Goal: Task Accomplishment & Management: Manage account settings

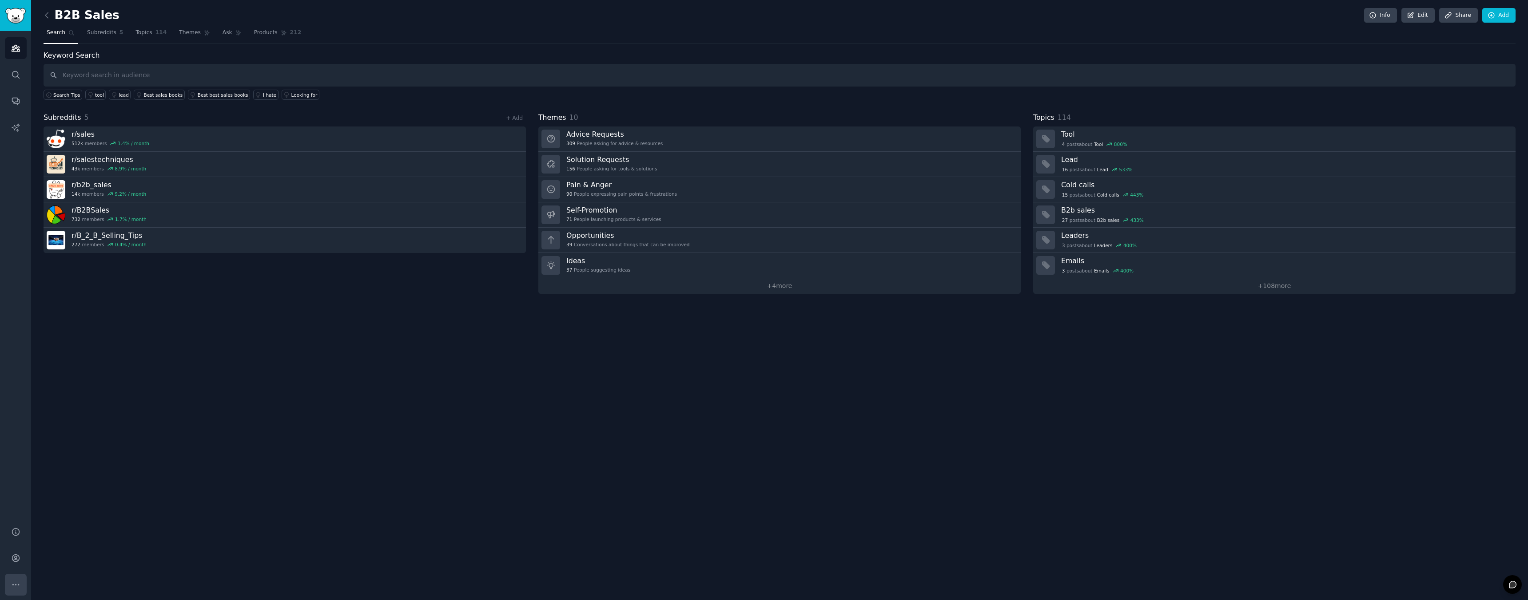
click at [14, 586] on icon "Sidebar" at bounding box center [15, 584] width 9 height 9
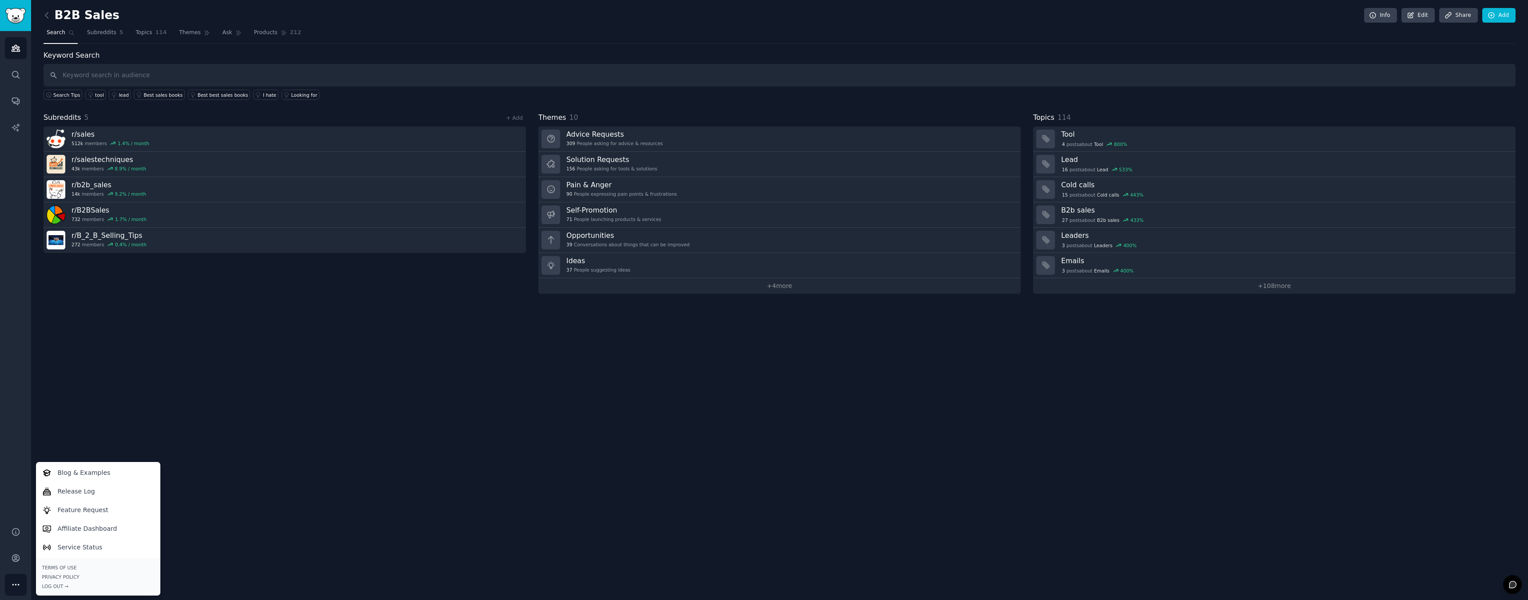
click at [14, 586] on icon "Sidebar" at bounding box center [15, 584] width 9 height 9
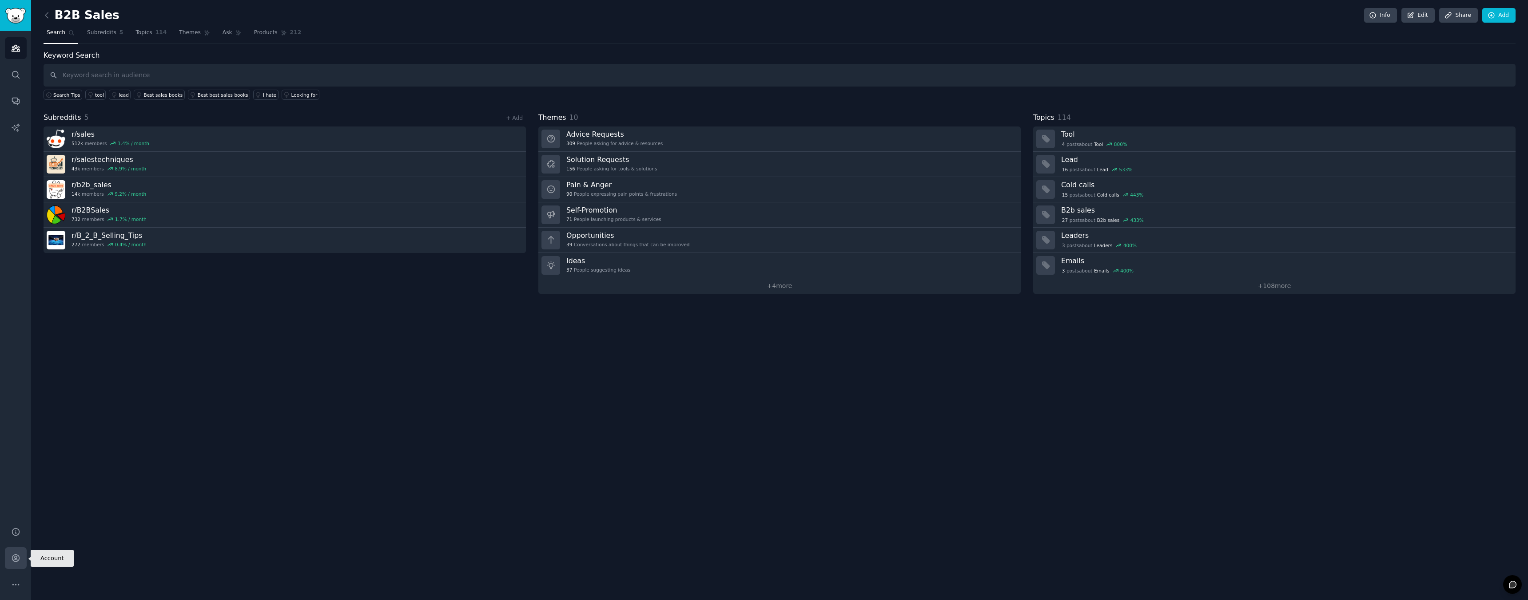
click at [15, 561] on icon "Sidebar" at bounding box center [15, 558] width 9 height 9
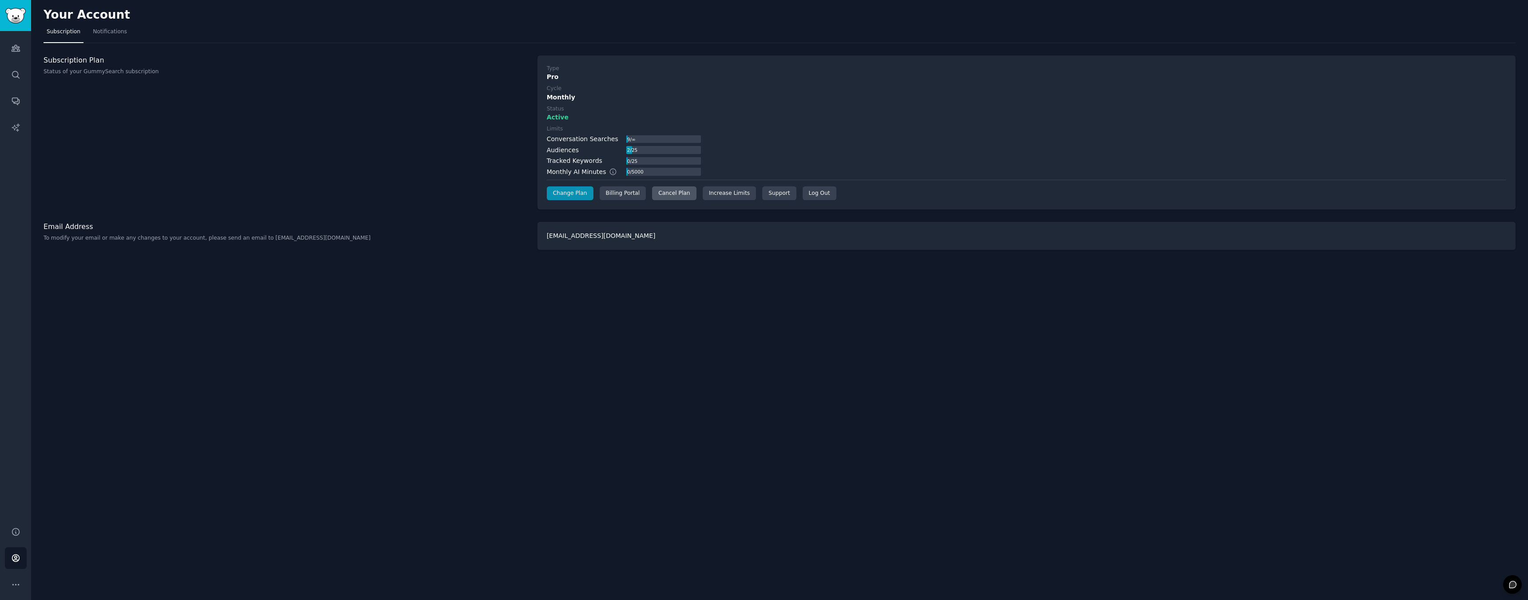
click at [679, 190] on div "Cancel Plan" at bounding box center [674, 193] width 44 height 14
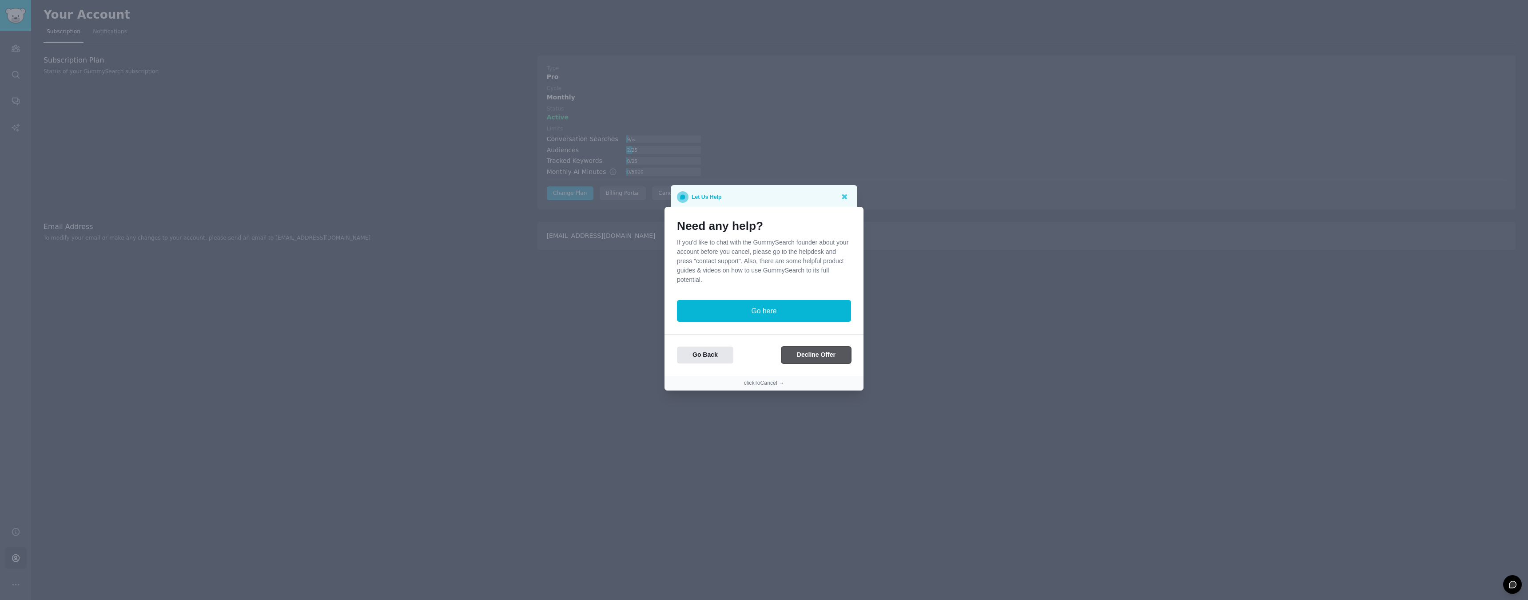
click at [812, 355] on button "Decline Offer" at bounding box center [816, 355] width 70 height 17
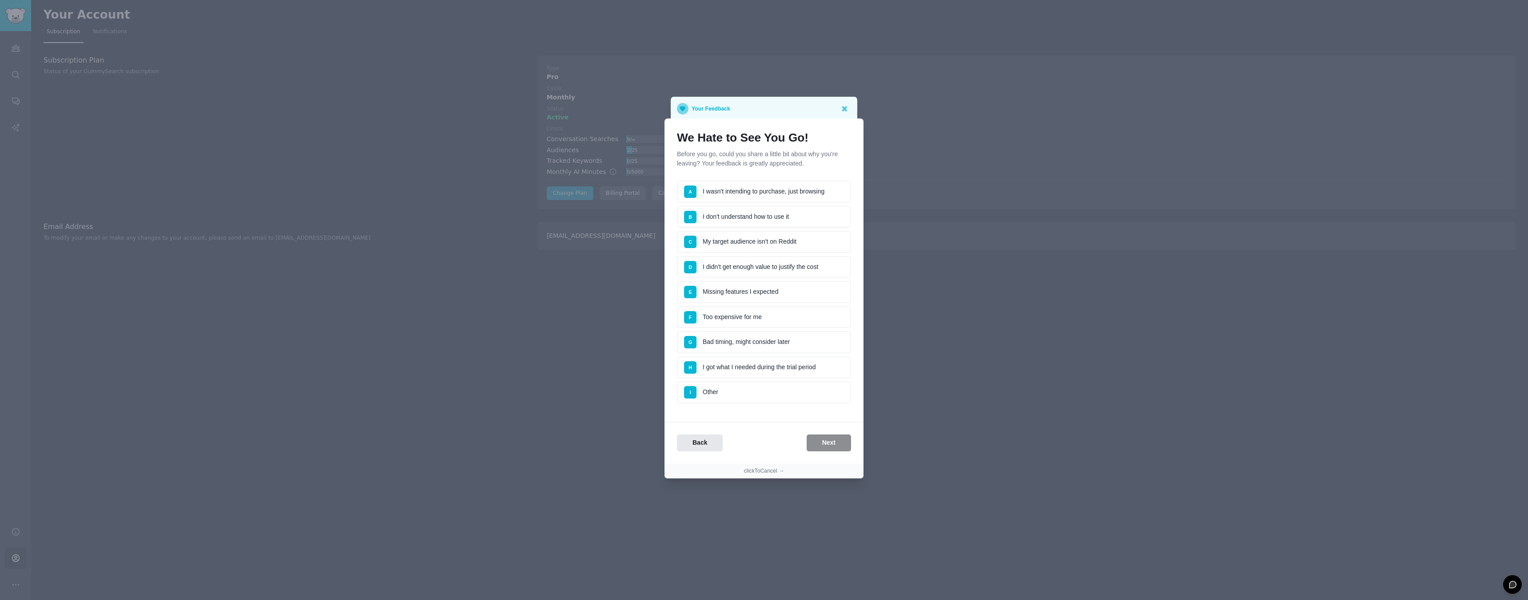
click at [816, 267] on li "D I didn't get enough value to justify the cost" at bounding box center [764, 267] width 174 height 22
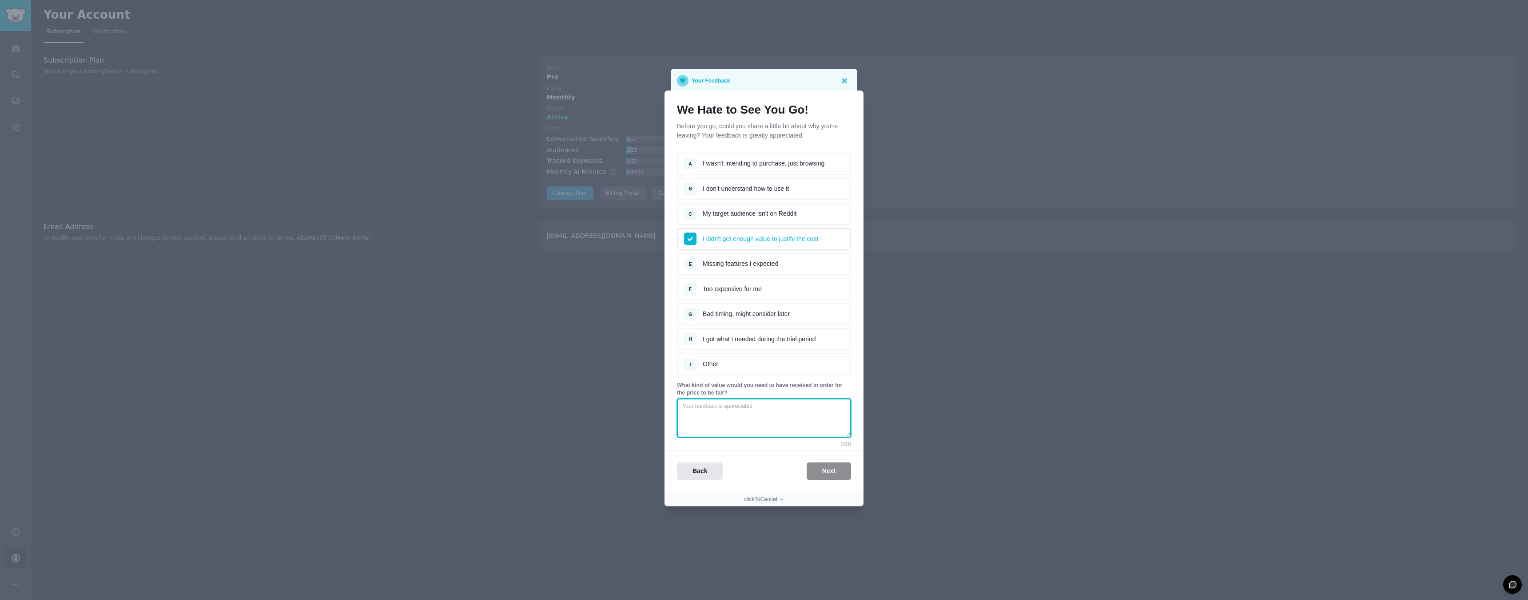
click at [788, 421] on textarea at bounding box center [764, 418] width 174 height 39
click at [793, 461] on div "Back Next" at bounding box center [763, 465] width 199 height 30
click at [777, 419] on textarea "na" at bounding box center [764, 418] width 174 height 39
type textarea "na."
click at [827, 478] on button "Next" at bounding box center [828, 471] width 44 height 17
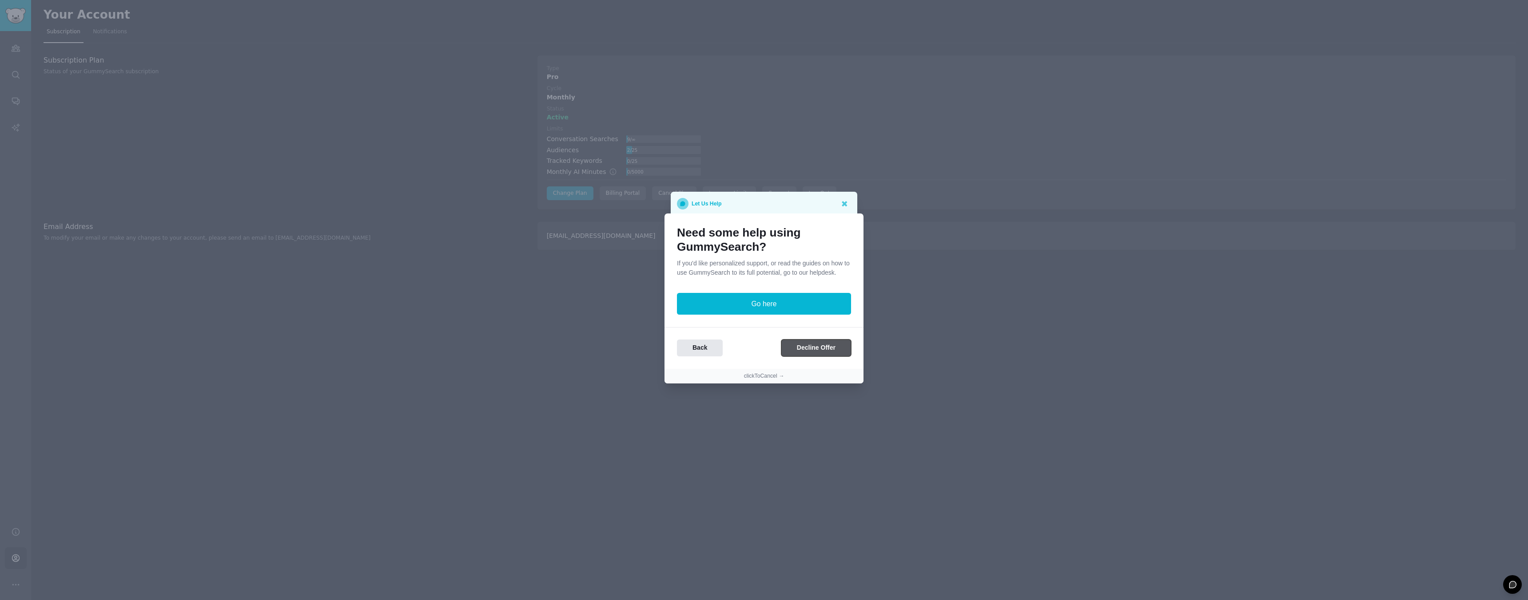
click at [827, 352] on button "Decline Offer" at bounding box center [816, 348] width 70 height 17
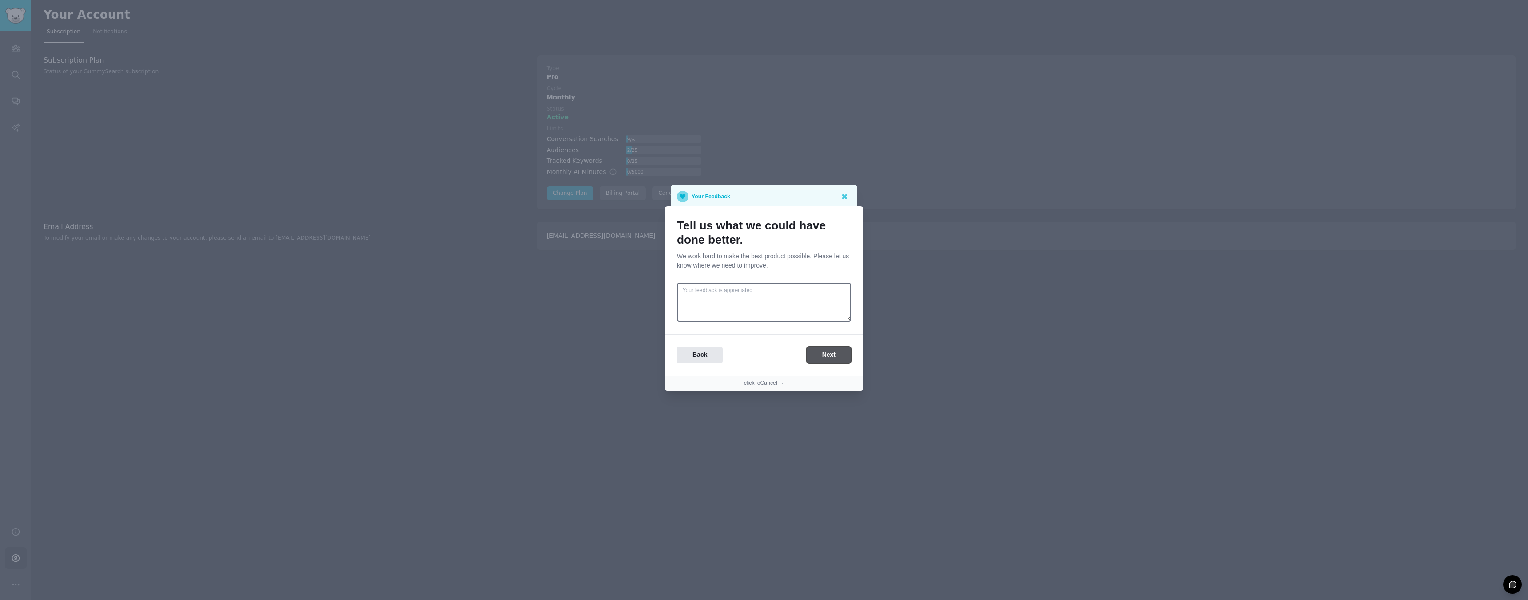
click at [821, 352] on button "Next" at bounding box center [828, 355] width 44 height 17
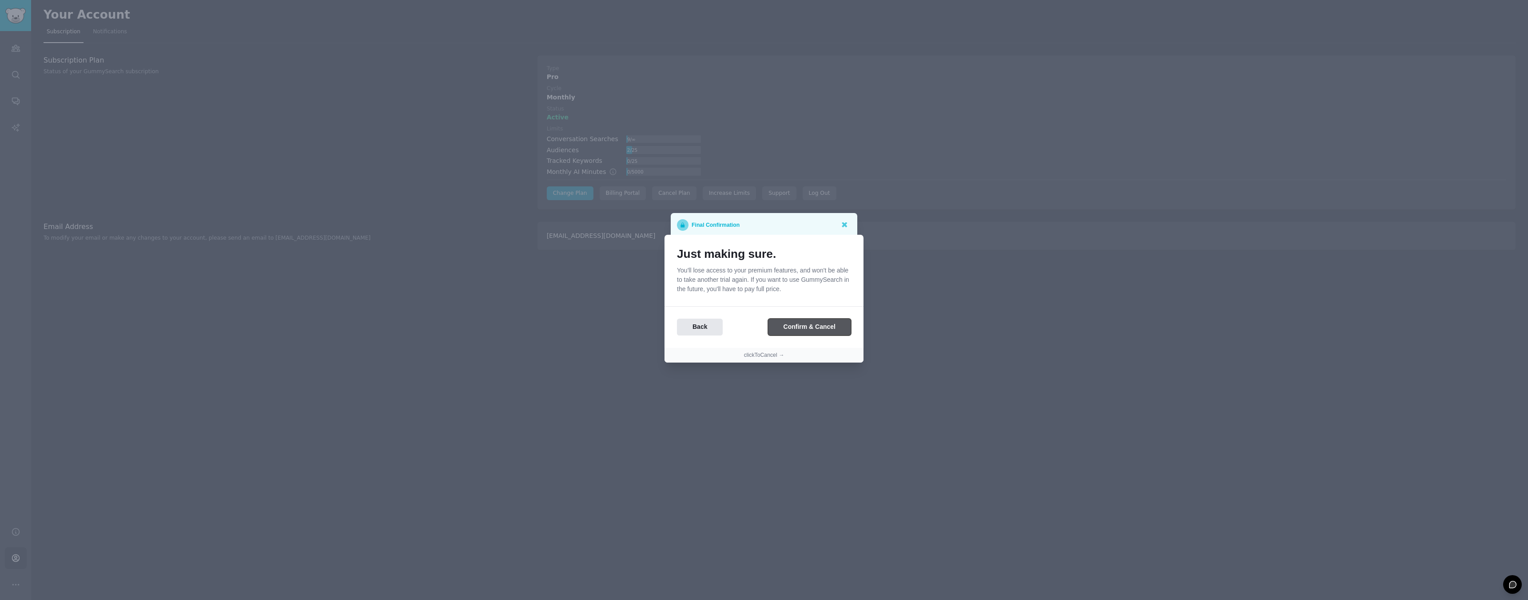
click at [817, 332] on button "Confirm & Cancel" at bounding box center [809, 327] width 83 height 17
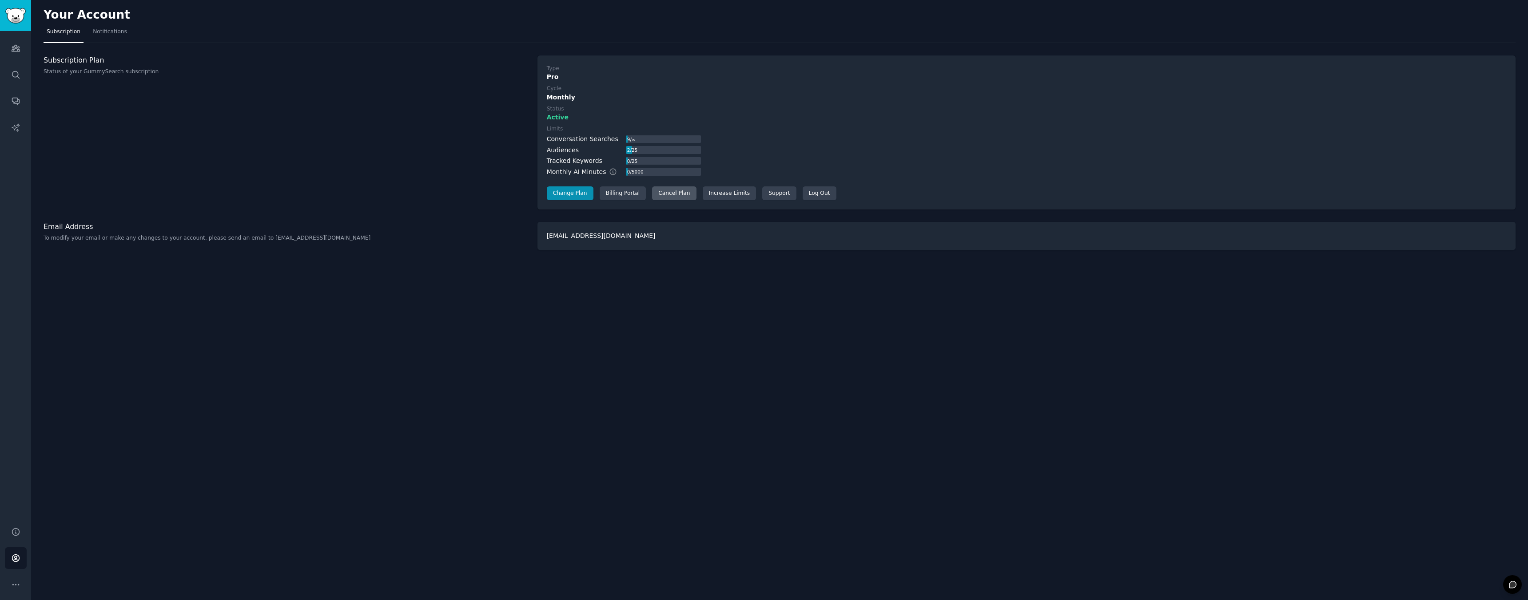
click at [665, 192] on div "Cancel Plan" at bounding box center [674, 193] width 44 height 14
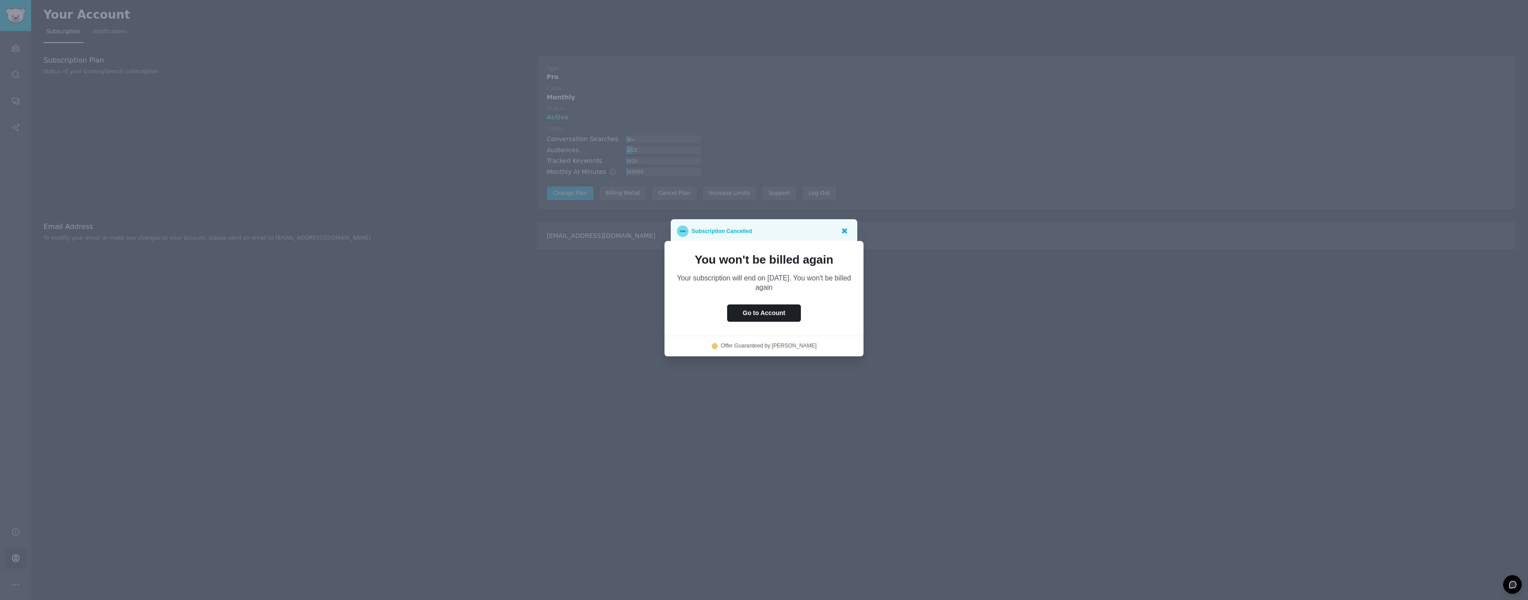
click at [842, 230] on icon at bounding box center [843, 230] width 9 height 9
